Goal: Task Accomplishment & Management: Use online tool/utility

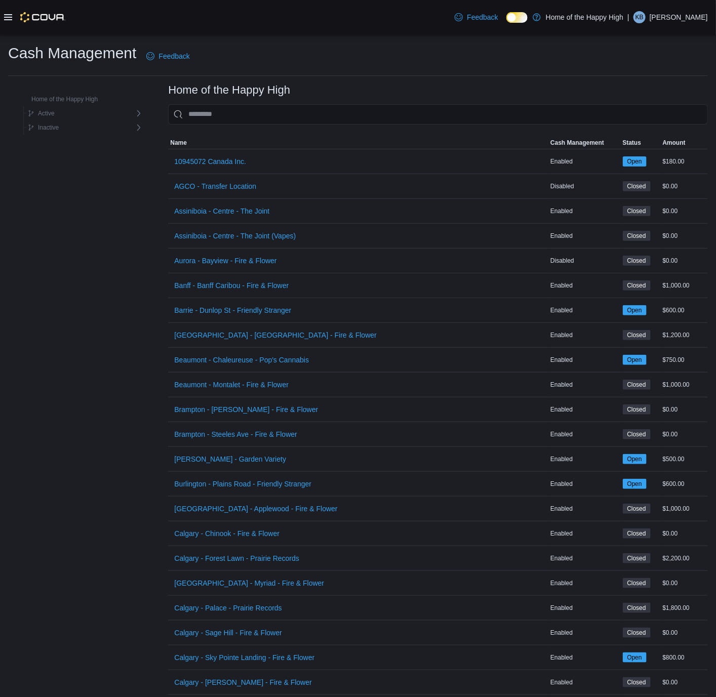
click at [10, 14] on icon at bounding box center [8, 17] width 8 height 6
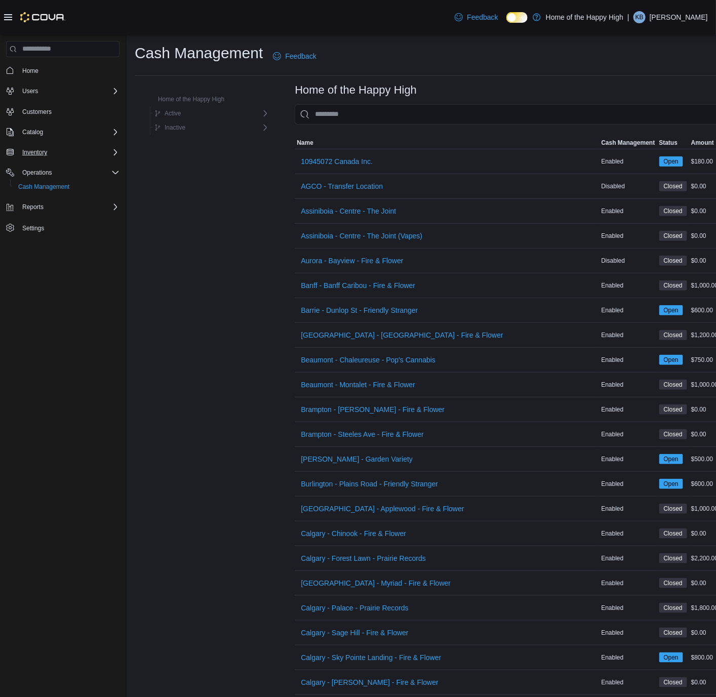
click at [62, 152] on div "Inventory" at bounding box center [68, 152] width 101 height 12
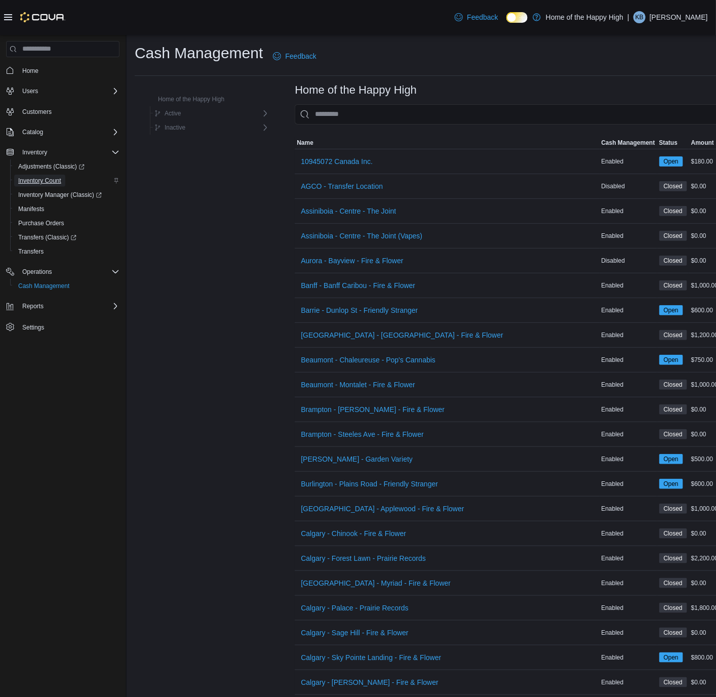
click at [50, 178] on span "Inventory Count" at bounding box center [39, 181] width 43 height 8
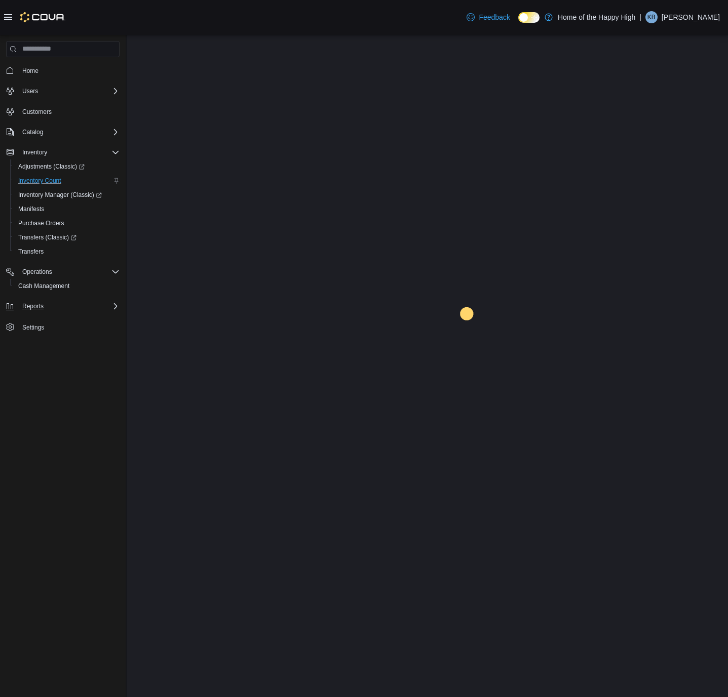
click at [61, 309] on div "Reports" at bounding box center [68, 306] width 101 height 12
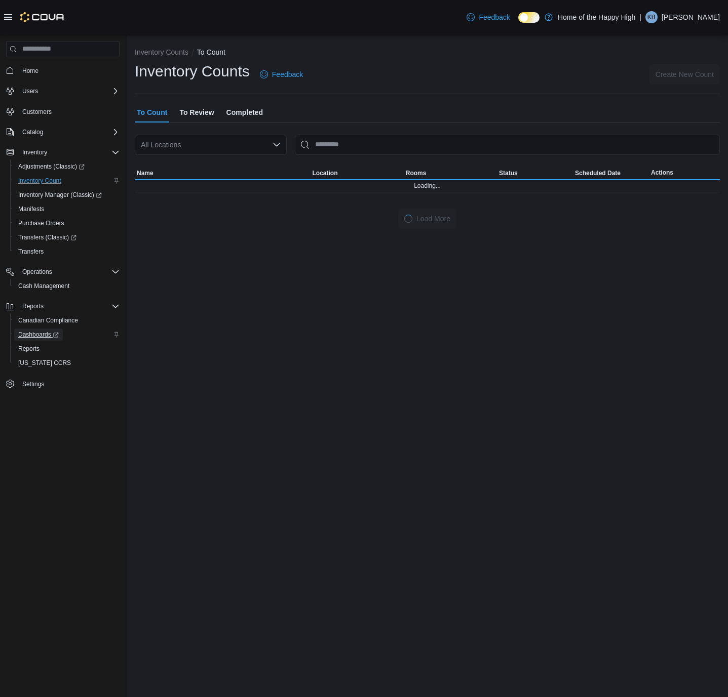
click at [29, 331] on span "Dashboards" at bounding box center [38, 335] width 41 height 8
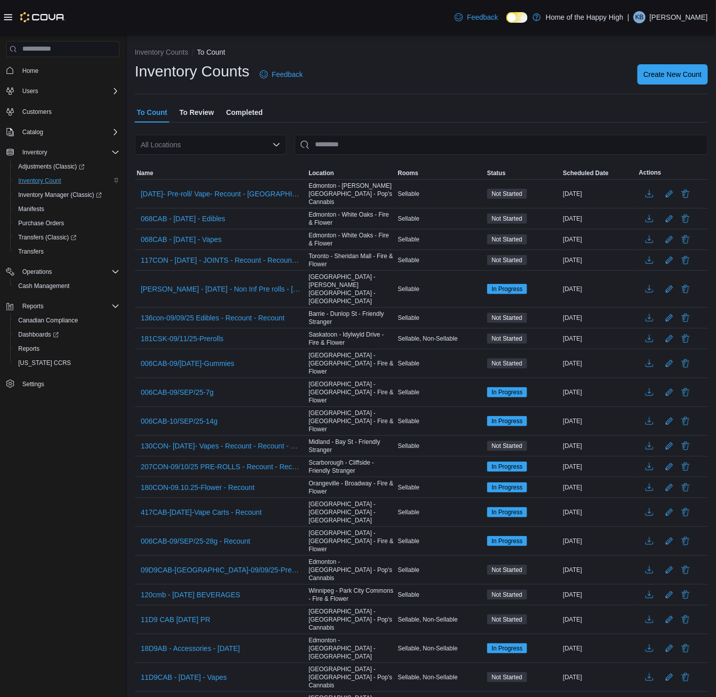
click at [10, 17] on icon at bounding box center [8, 17] width 8 height 8
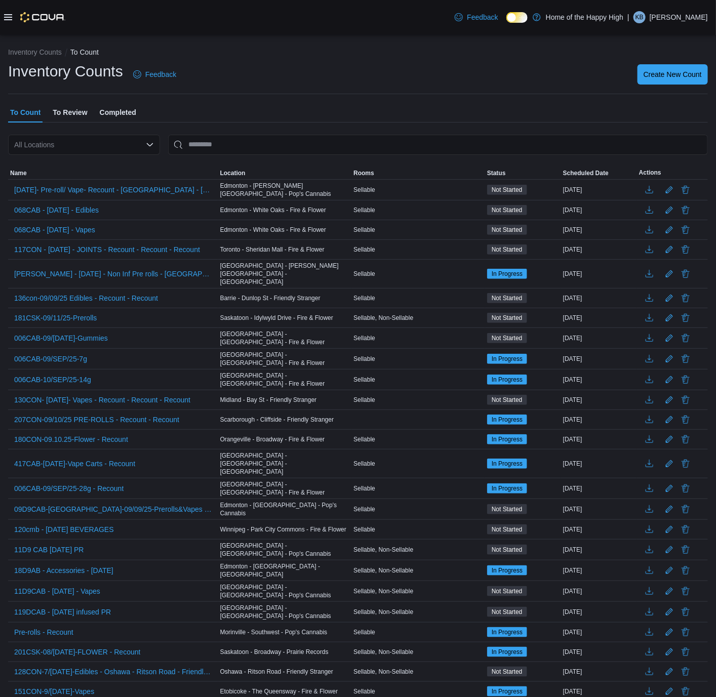
click at [100, 143] on div "All Locations" at bounding box center [84, 145] width 152 height 20
type input "***"
click at [100, 157] on span "Edmonton - Namao - Fire & Flower" at bounding box center [117, 162] width 110 height 10
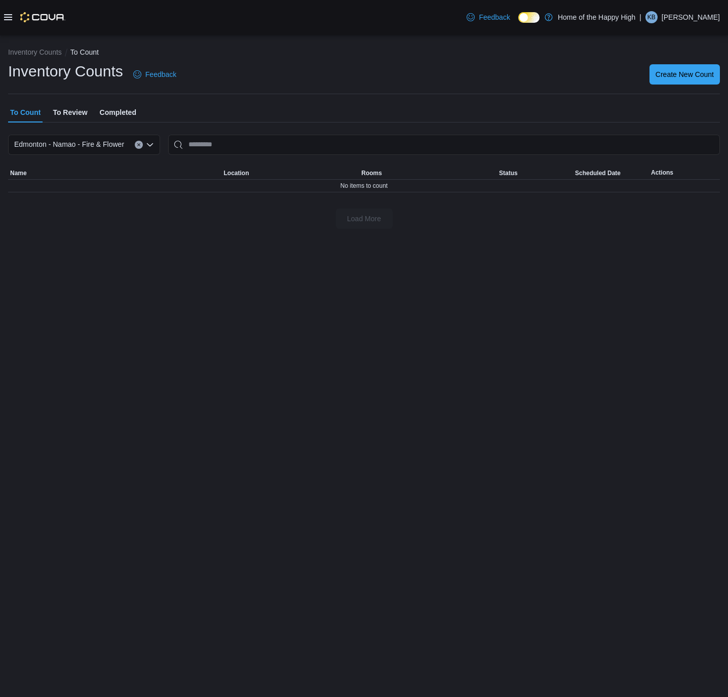
click at [73, 114] on span "To Review" at bounding box center [70, 112] width 34 height 20
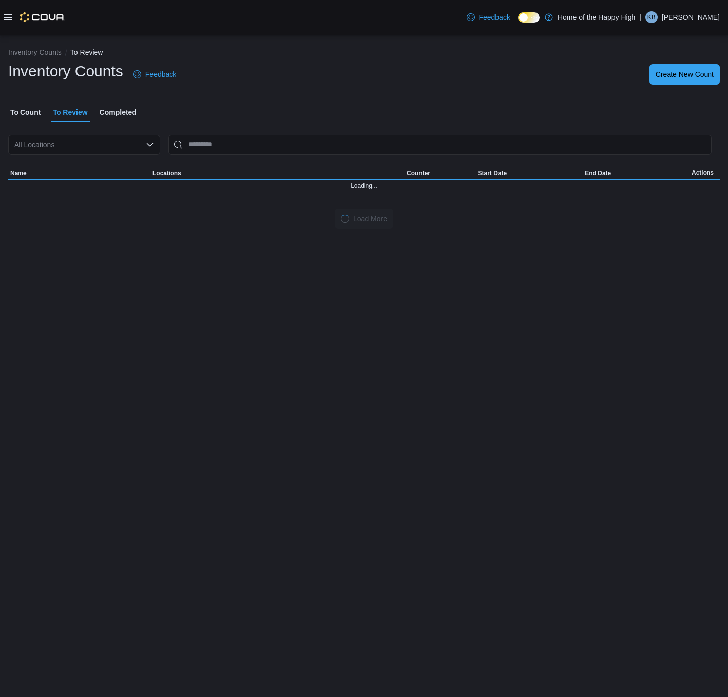
click at [73, 143] on div "All Locations" at bounding box center [84, 145] width 152 height 20
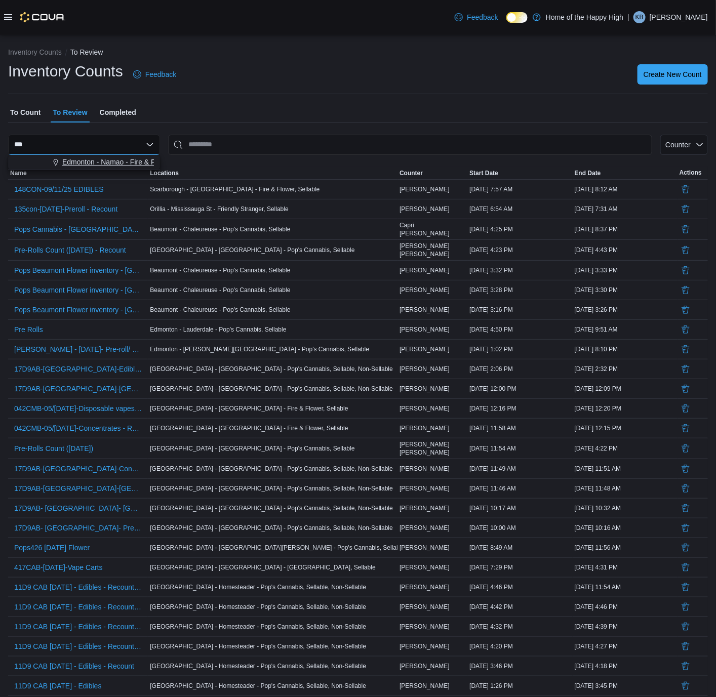
type input "***"
click at [81, 165] on span "Edmonton - Namao - Fire & Flower" at bounding box center [117, 162] width 110 height 10
